Goal: Transaction & Acquisition: Purchase product/service

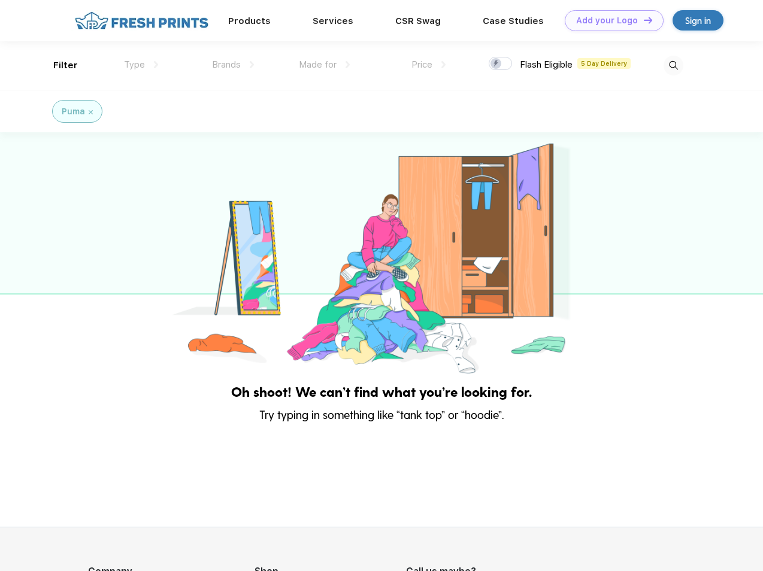
click at [609, 20] on link "Add your Logo Design Tool" at bounding box center [614, 20] width 99 height 21
click at [0, 0] on div "Design Tool" at bounding box center [0, 0] width 0 height 0
click at [642, 20] on link "Add your Logo Design Tool" at bounding box center [614, 20] width 99 height 21
click at [57, 65] on div "Filter" at bounding box center [65, 66] width 25 height 14
click at [141, 65] on span "Type" at bounding box center [134, 64] width 21 height 11
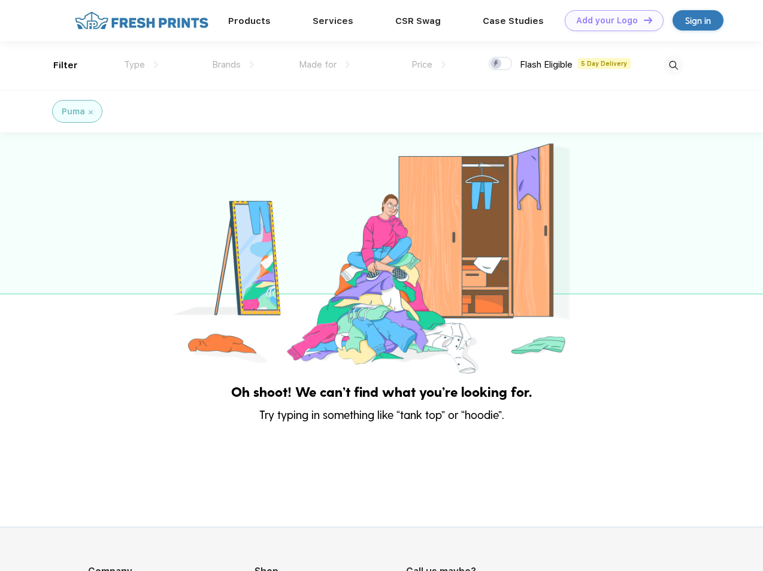
click at [233, 65] on span "Brands" at bounding box center [226, 64] width 29 height 11
click at [324, 65] on span "Made for" at bounding box center [318, 64] width 38 height 11
click at [429, 65] on span "Price" at bounding box center [421, 64] width 21 height 11
click at [501, 64] on div at bounding box center [500, 63] width 23 height 13
click at [496, 64] on input "checkbox" at bounding box center [493, 60] width 8 height 8
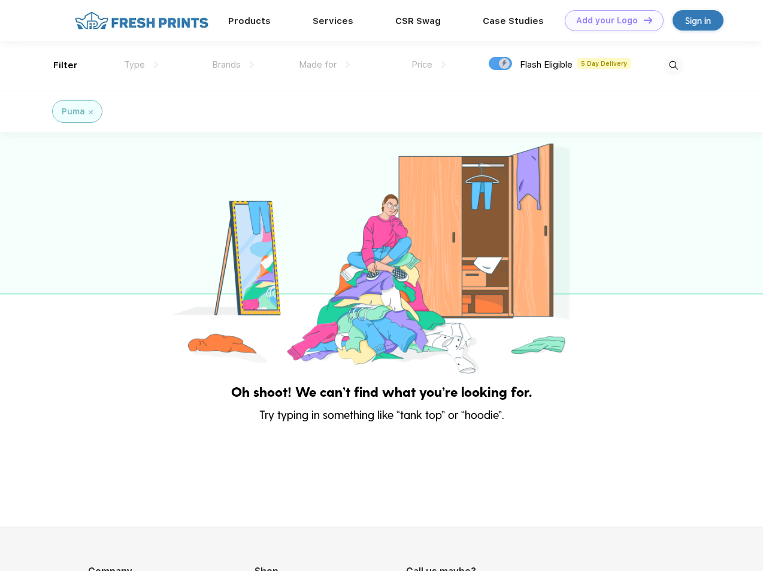
click at [673, 65] on img at bounding box center [673, 66] width 20 height 20
